Goal: Find specific page/section

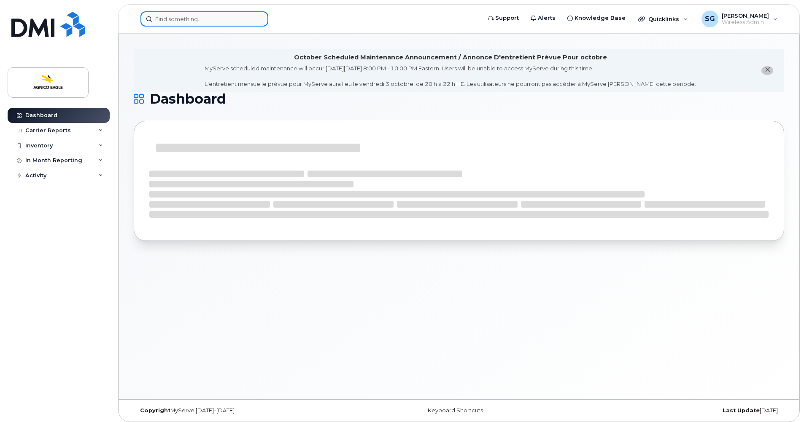
click at [183, 19] on input at bounding box center [204, 18] width 128 height 15
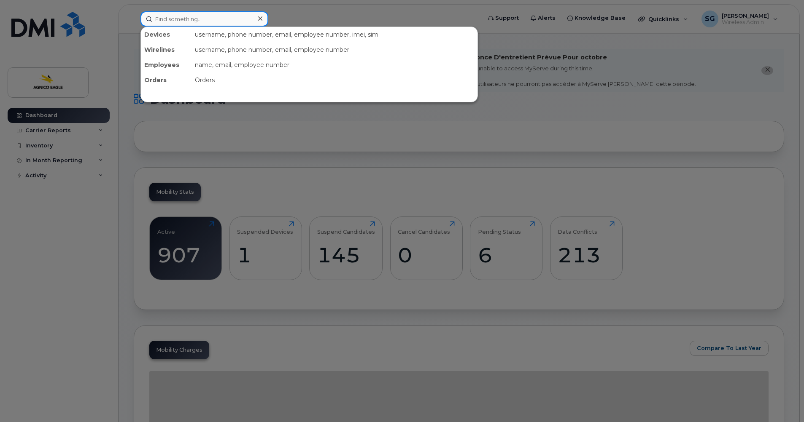
paste input "La demande sera traitée sous peu. Merci de ta patience."
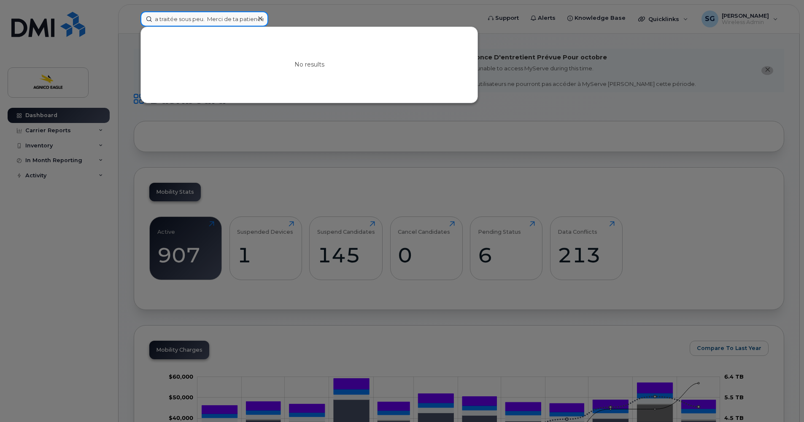
type input "La demande sera traitée sous peu. Merci de ta patience."
click at [258, 17] on icon at bounding box center [260, 18] width 4 height 7
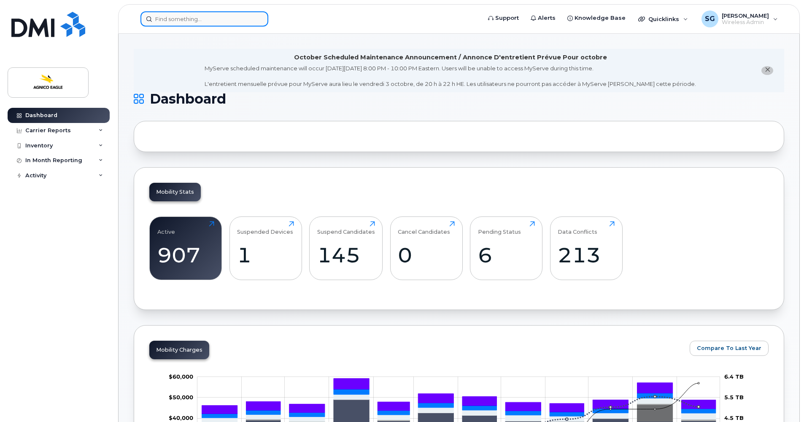
click at [235, 19] on input at bounding box center [204, 18] width 128 height 15
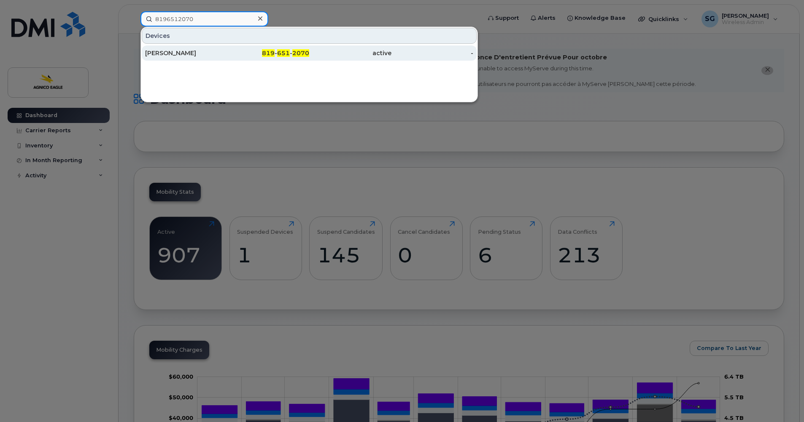
type input "8196512070"
click at [175, 52] on div "Théodora Labonté" at bounding box center [186, 53] width 82 height 8
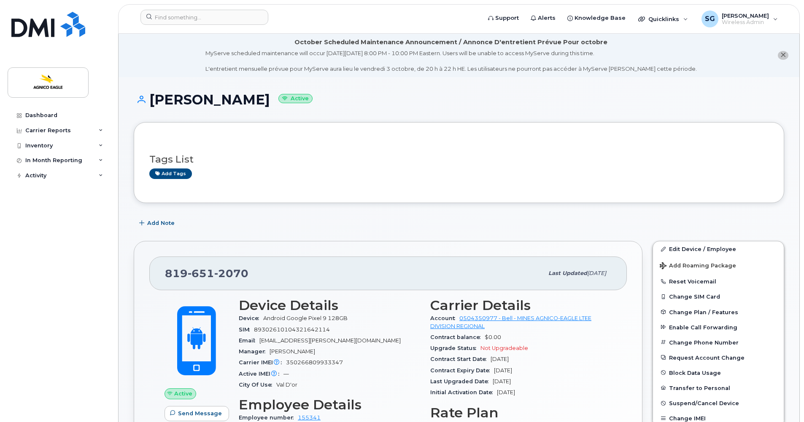
drag, startPoint x: 278, startPoint y: 99, endPoint x: 152, endPoint y: 106, distance: 126.2
click at [152, 106] on h1 "Théodora Labonté Active" at bounding box center [459, 99] width 650 height 15
click at [259, 15] on div at bounding box center [204, 17] width 128 height 15
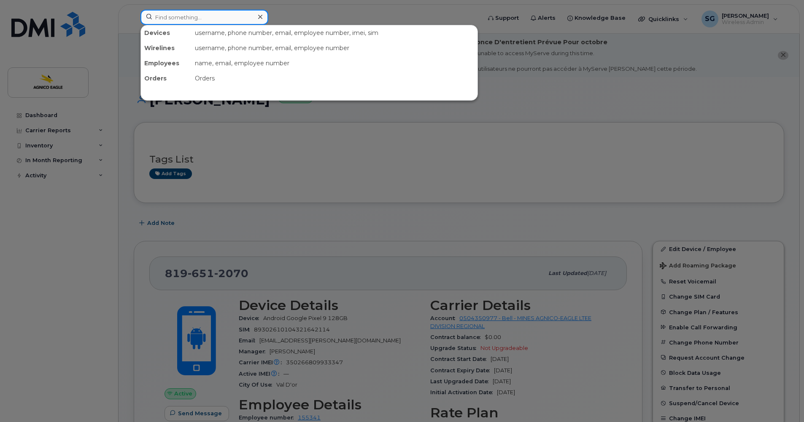
paste input "819-354-9473"
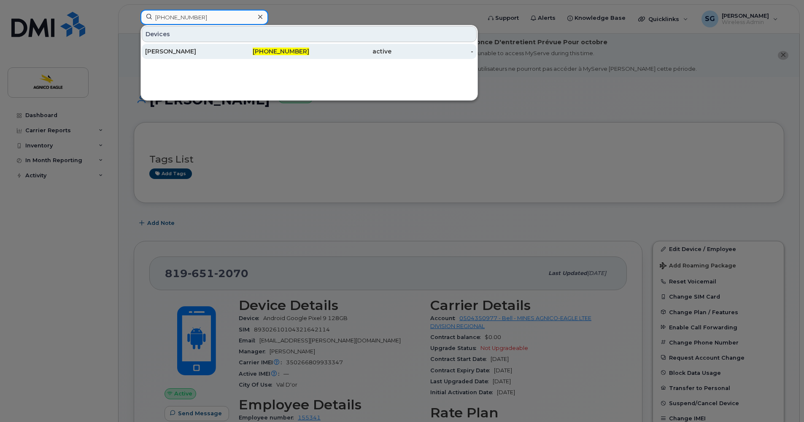
type input "819-354-9473"
click at [267, 49] on span "819-354-9473" at bounding box center [281, 52] width 56 height 8
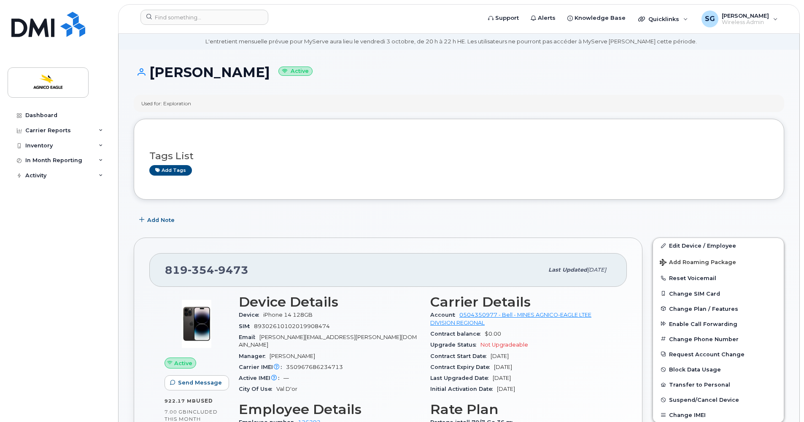
scroll to position [42, 0]
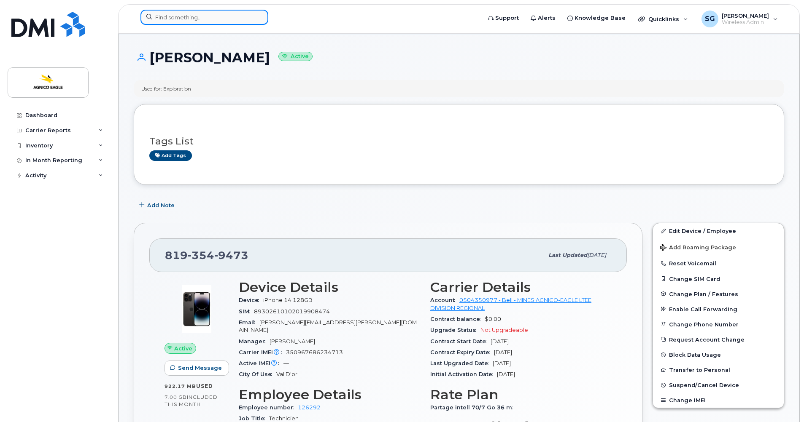
click at [177, 13] on input at bounding box center [204, 17] width 128 height 15
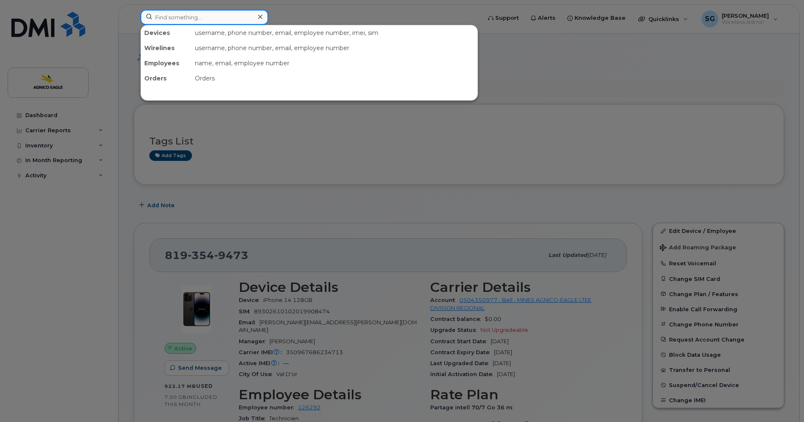
paste input "819-651-2070"
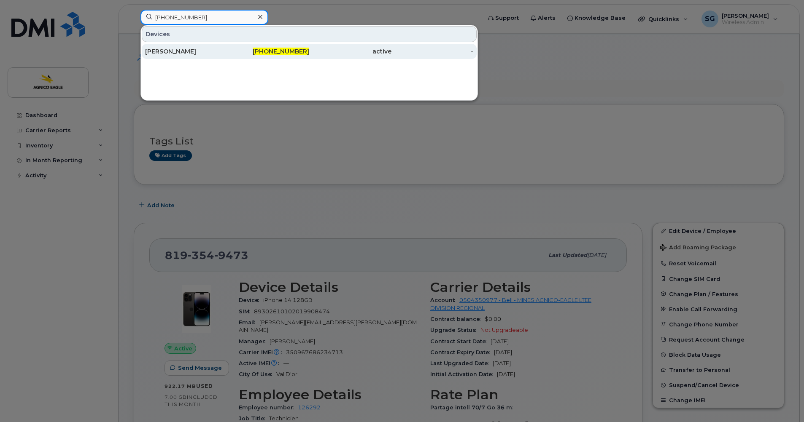
type input "819-651-2070"
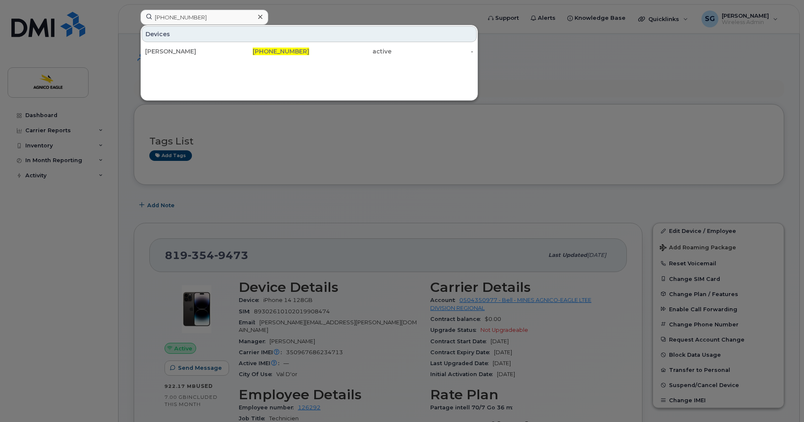
drag, startPoint x: 175, startPoint y: 51, endPoint x: 199, endPoint y: 65, distance: 28.5
click at [175, 51] on div "[PERSON_NAME]" at bounding box center [186, 51] width 82 height 8
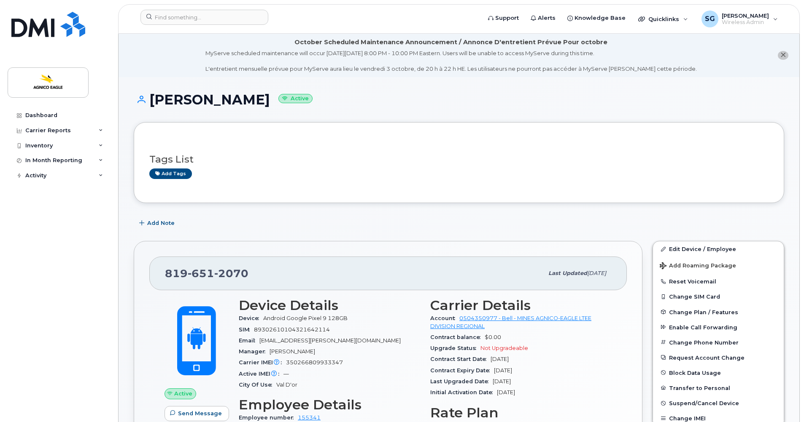
scroll to position [84, 0]
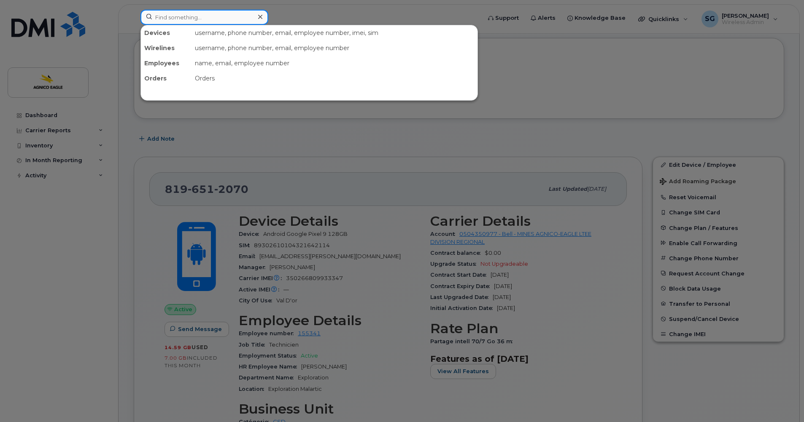
click at [205, 19] on input at bounding box center [204, 17] width 128 height 15
paste input "819-856-4550"
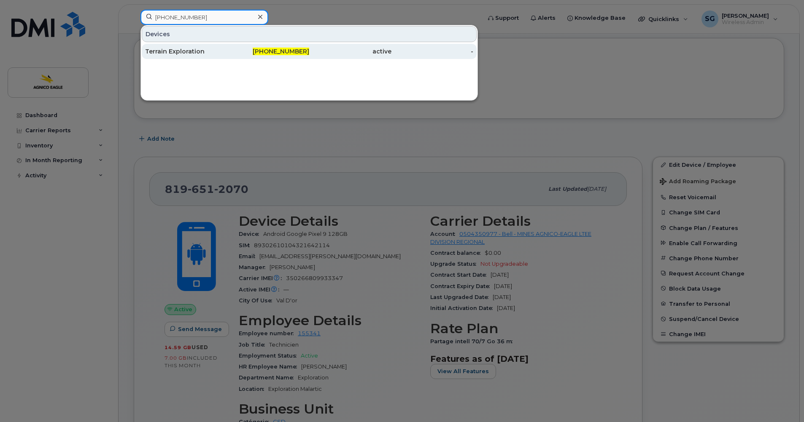
type input "819-856-4550"
click at [279, 47] on div "819-856-4550" at bounding box center [268, 51] width 82 height 15
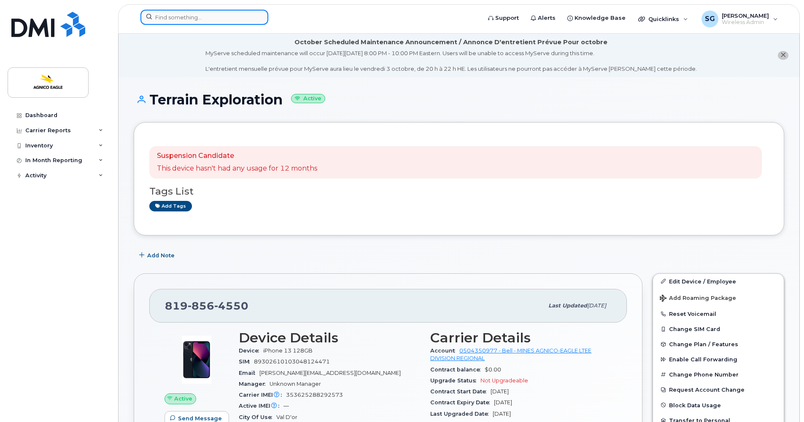
click at [169, 20] on input at bounding box center [204, 17] width 128 height 15
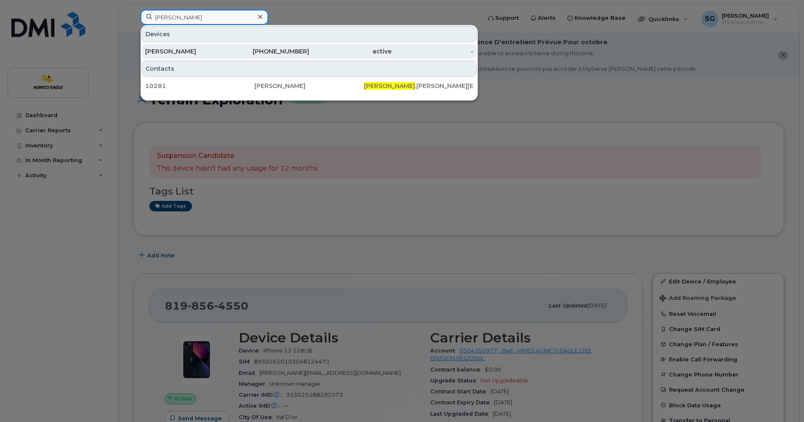
type input "[PERSON_NAME]"
click at [282, 50] on div "[PHONE_NUMBER]" at bounding box center [268, 51] width 82 height 8
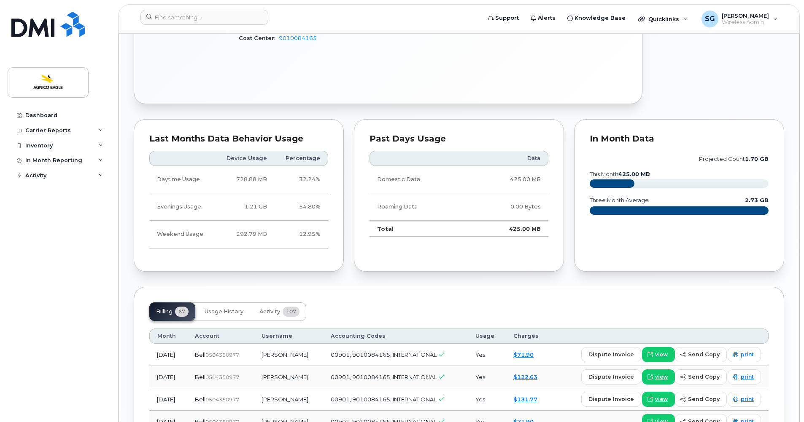
scroll to position [531, 0]
